Goal: Task Accomplishment & Management: Complete application form

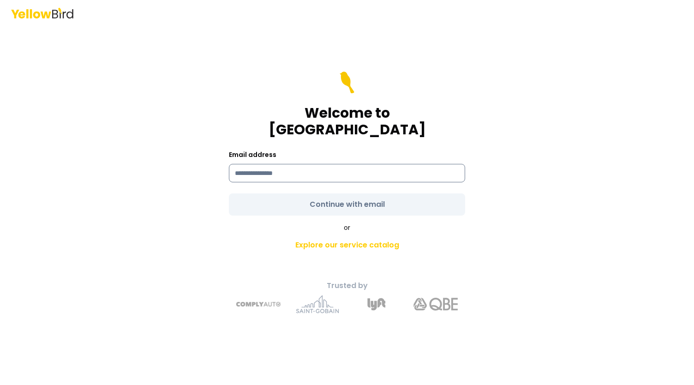
click at [293, 164] on input at bounding box center [347, 173] width 236 height 18
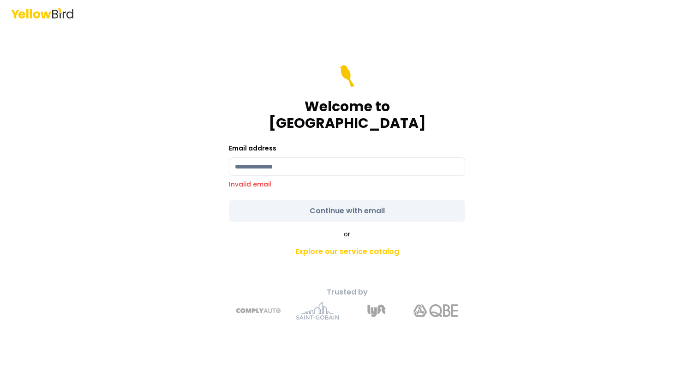
type input "**********"
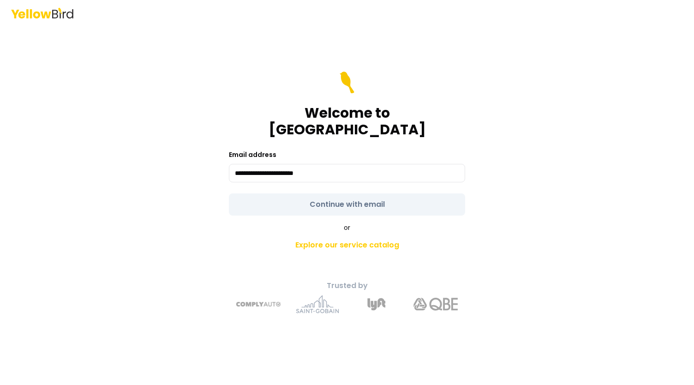
click at [338, 193] on form "**********" at bounding box center [347, 144] width 236 height 144
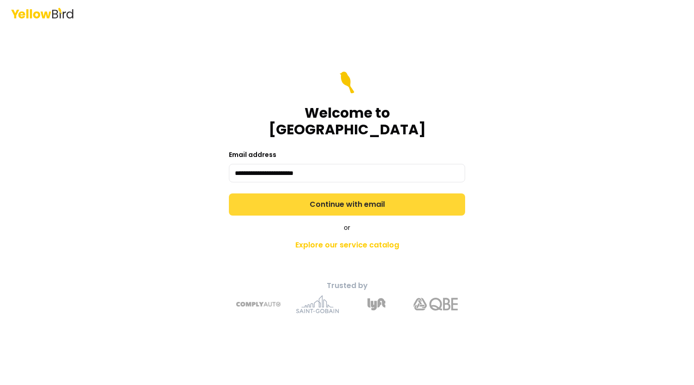
click at [340, 199] on button "Continue with email" at bounding box center [347, 204] width 236 height 22
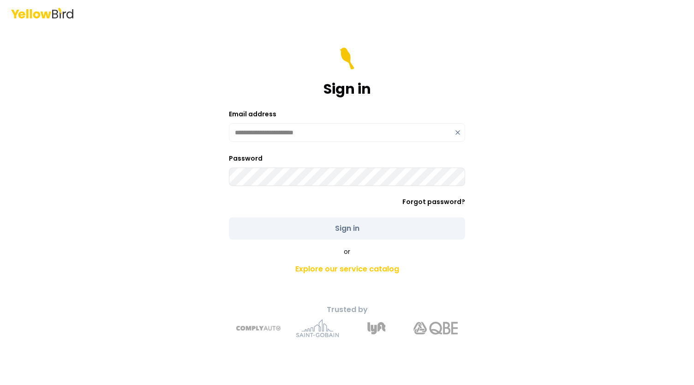
click at [302, 189] on div "Password Forgot password?" at bounding box center [347, 180] width 236 height 54
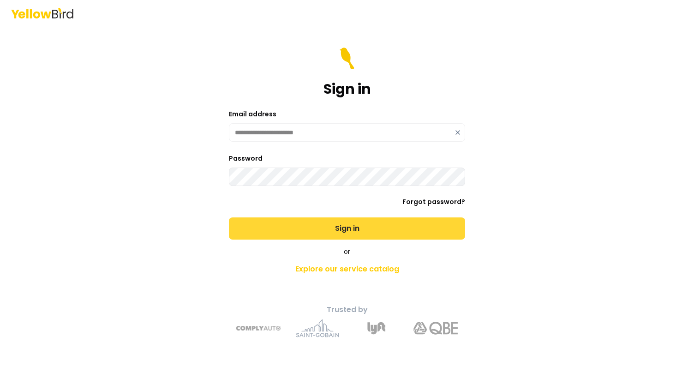
click at [326, 228] on button "Sign in" at bounding box center [347, 228] width 236 height 22
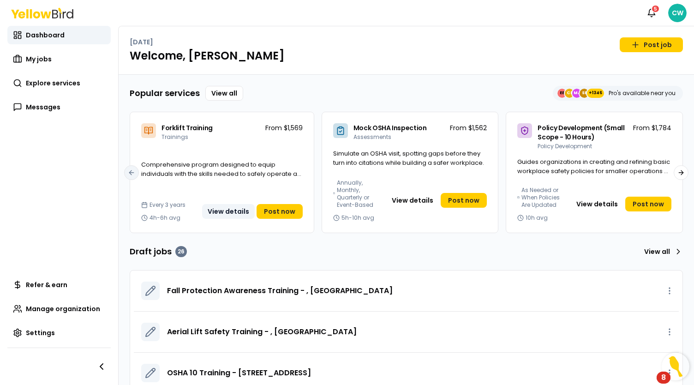
click at [223, 212] on button "View details" at bounding box center [228, 211] width 53 height 15
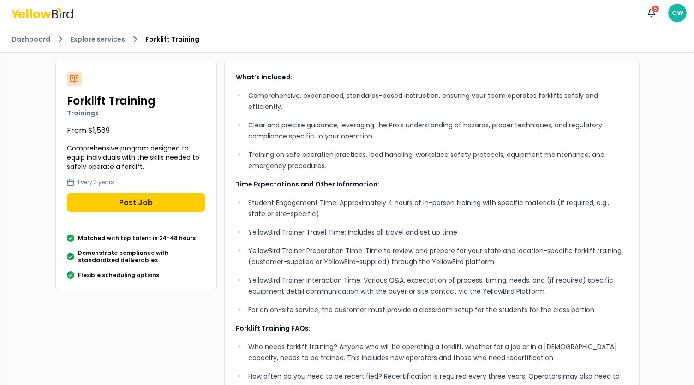
click at [90, 34] on ol "Dashboard Explore services Forklift Training" at bounding box center [348, 39] width 672 height 11
click at [94, 40] on link "Explore services" at bounding box center [98, 39] width 54 height 9
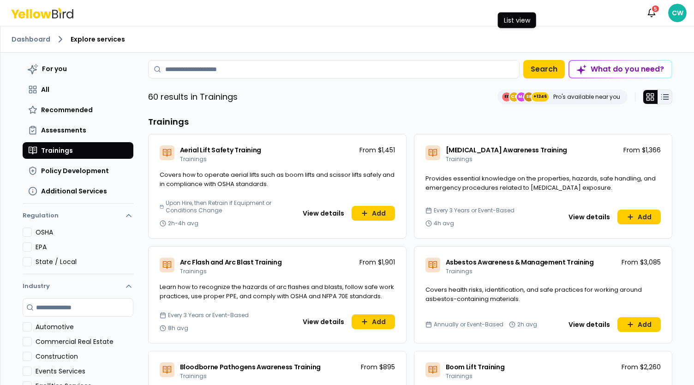
click at [661, 96] on icon at bounding box center [665, 96] width 9 height 9
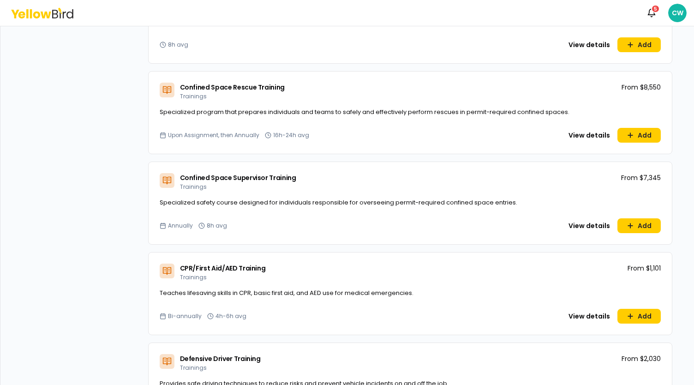
scroll to position [785, 0]
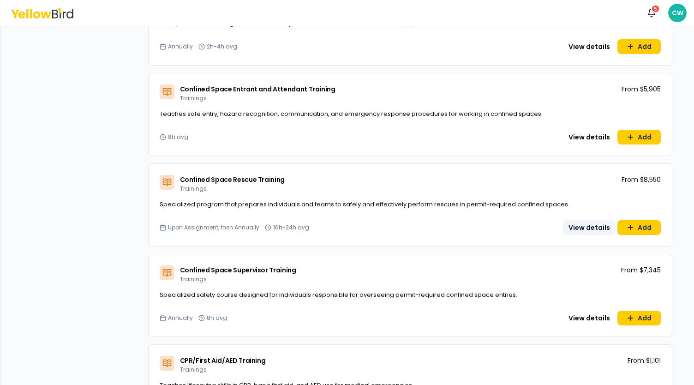
click at [587, 228] on button "View details" at bounding box center [589, 227] width 53 height 15
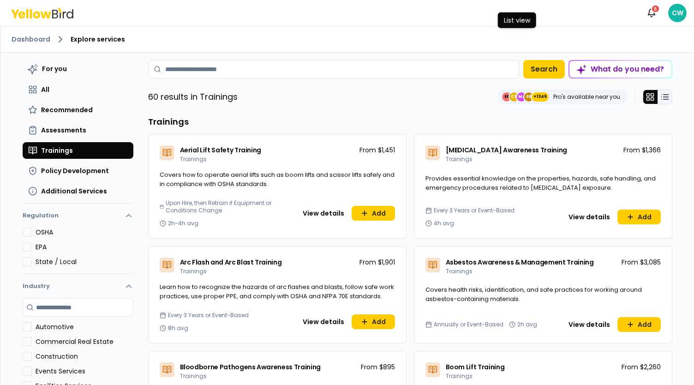
click at [663, 95] on icon at bounding box center [665, 96] width 9 height 9
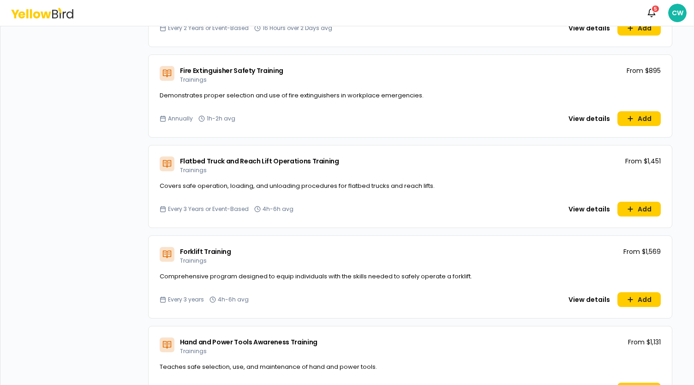
scroll to position [1662, 0]
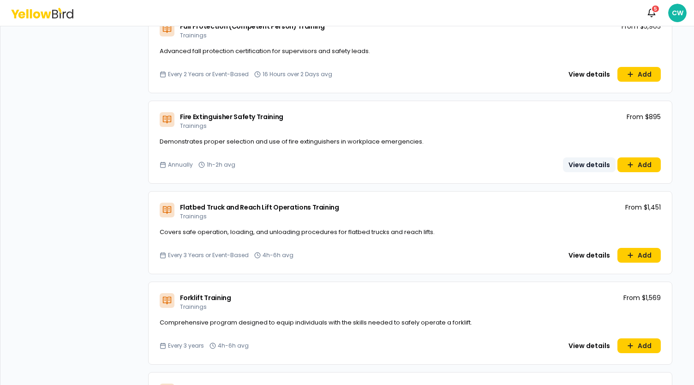
click at [581, 165] on button "View details" at bounding box center [589, 164] width 53 height 15
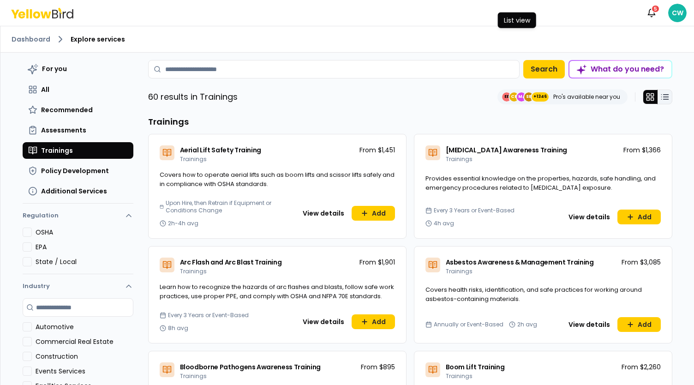
click at [664, 96] on icon at bounding box center [665, 96] width 9 height 9
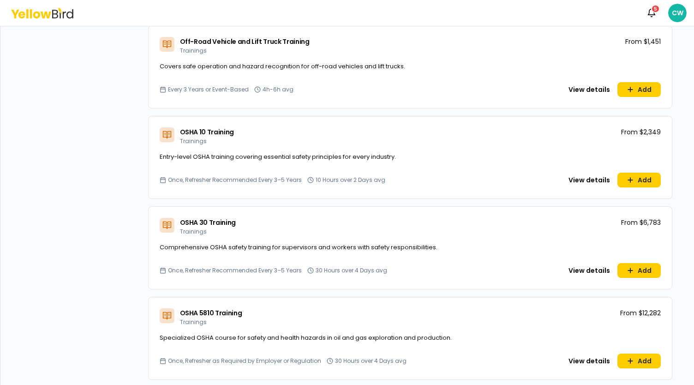
scroll to position [3714, 0]
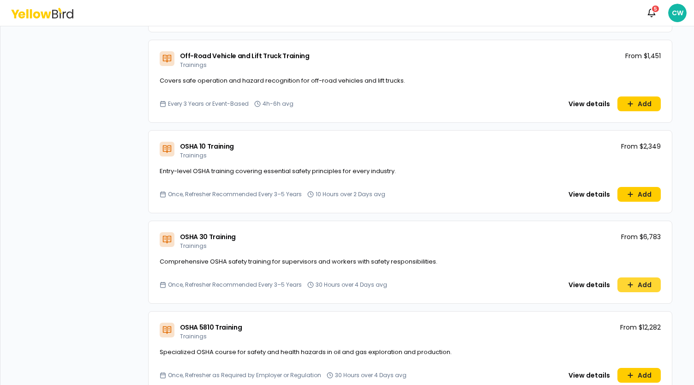
click at [640, 284] on button "Add" at bounding box center [639, 284] width 43 height 15
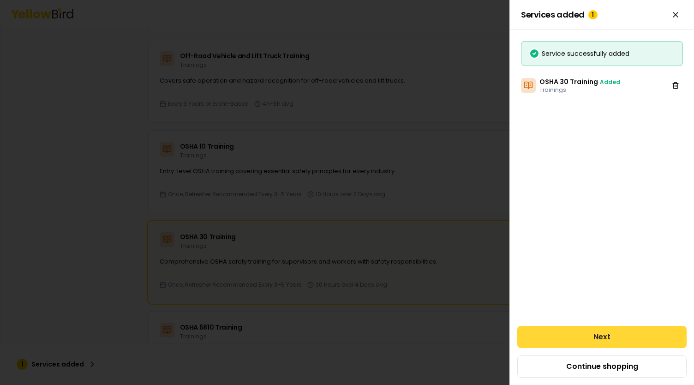
click at [599, 332] on button "Next" at bounding box center [602, 337] width 169 height 22
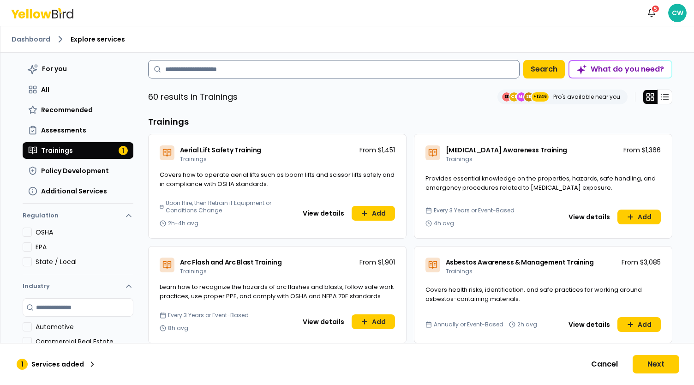
click at [237, 72] on input at bounding box center [334, 69] width 372 height 18
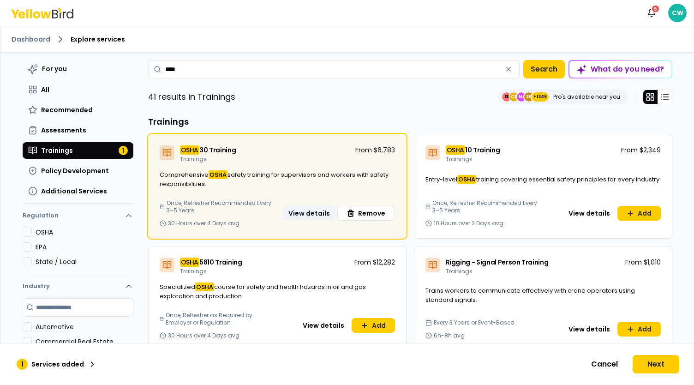
type input "****"
click at [295, 209] on button "View details" at bounding box center [309, 213] width 53 height 15
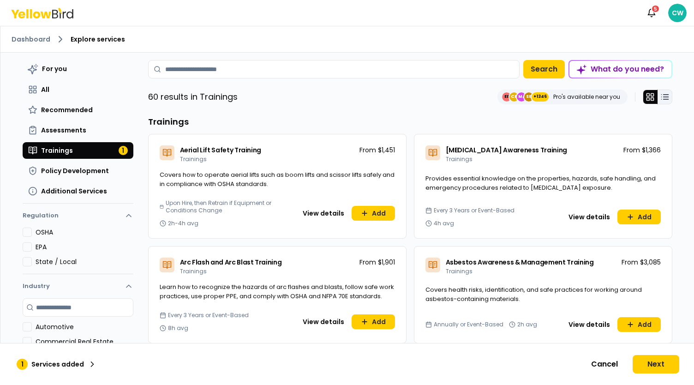
click at [662, 97] on icon at bounding box center [665, 96] width 9 height 9
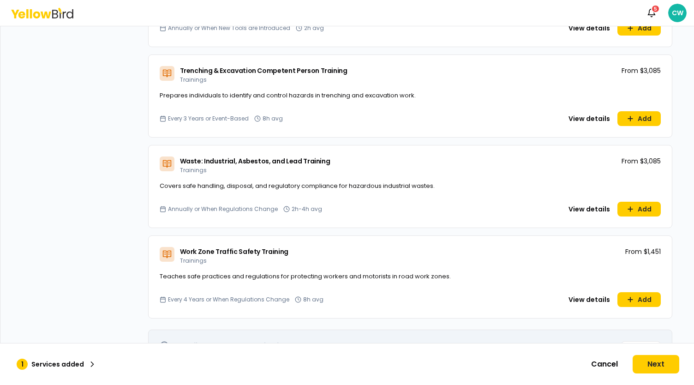
scroll to position [5191, 0]
